Goal: Find specific page/section: Find specific page/section

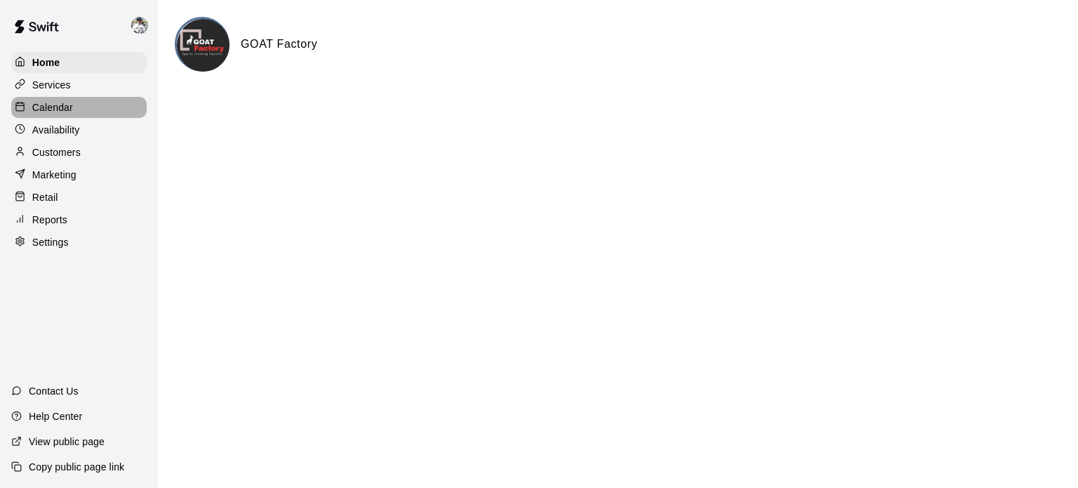
click at [44, 100] on div "Calendar" at bounding box center [79, 107] width 136 height 21
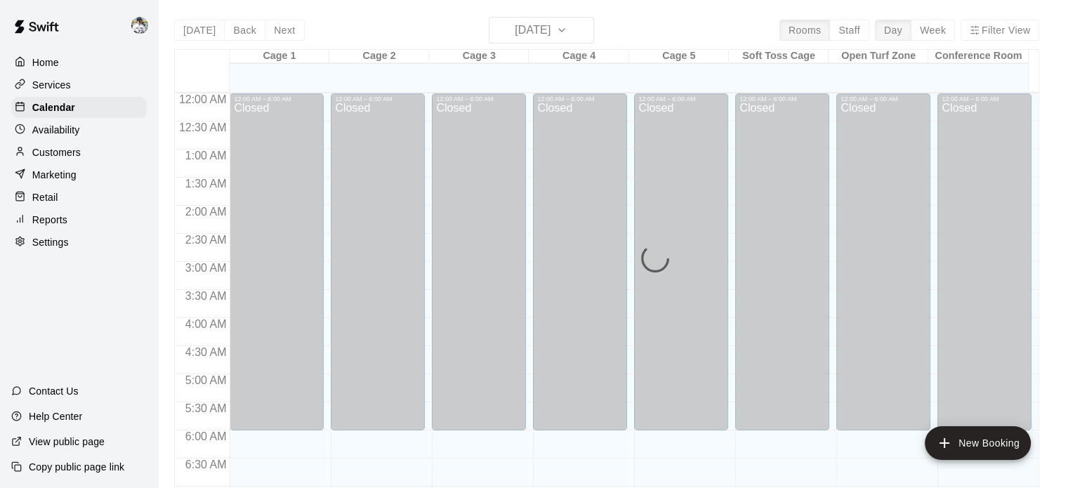
scroll to position [894, 0]
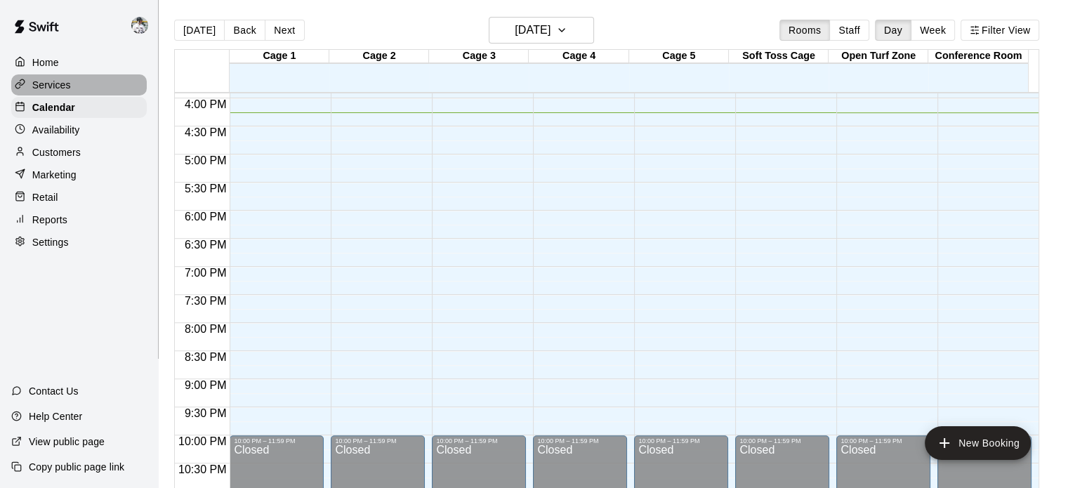
click at [33, 79] on p "Services" at bounding box center [51, 85] width 39 height 14
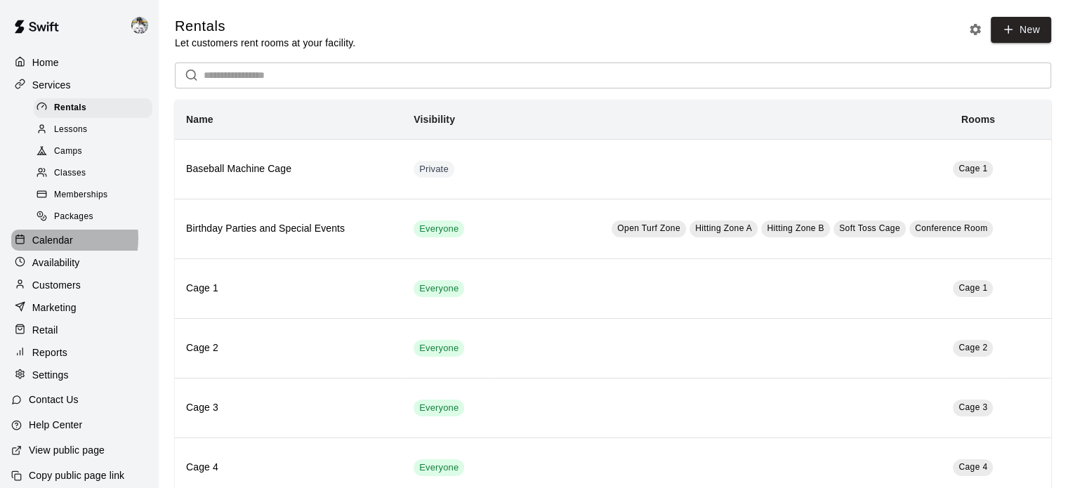
click at [50, 247] on p "Calendar" at bounding box center [52, 240] width 41 height 14
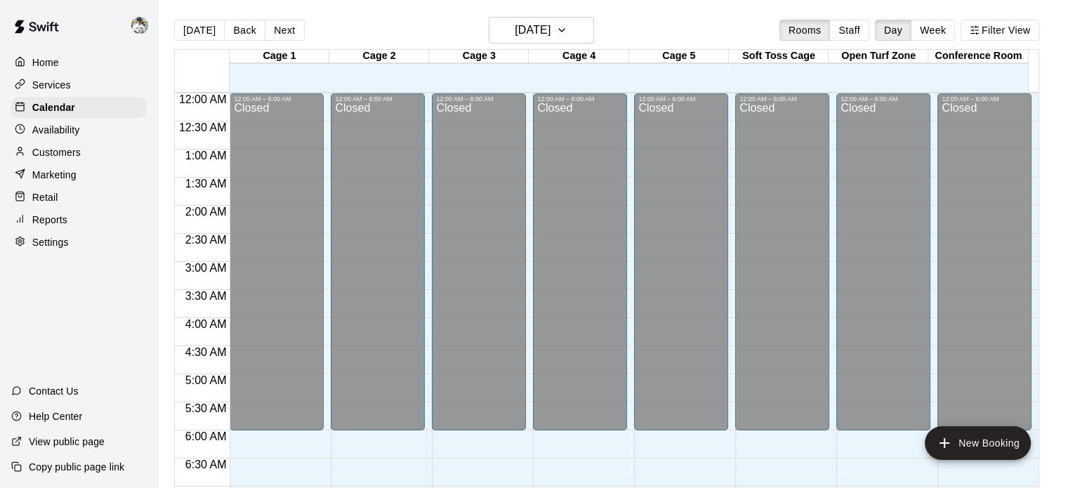
scroll to position [894, 0]
